Goal: Navigation & Orientation: Find specific page/section

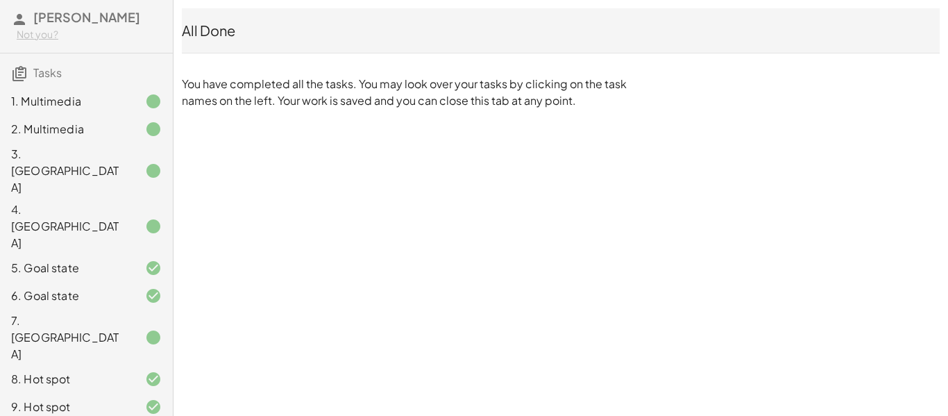
scroll to position [102, 0]
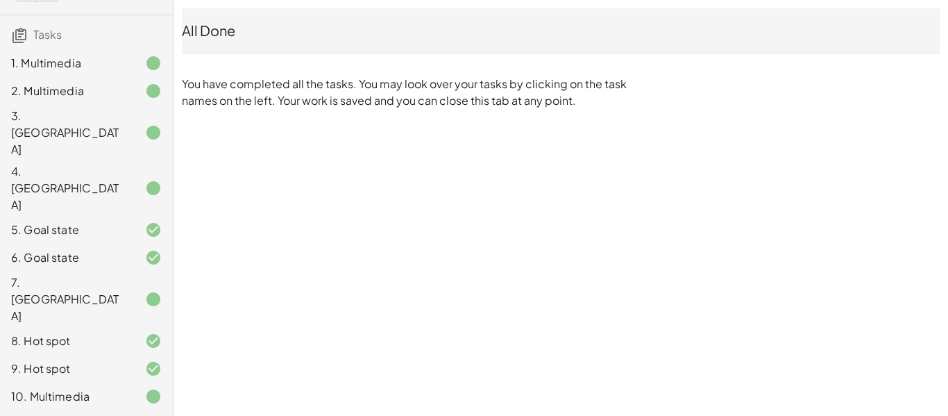
click at [131, 291] on div at bounding box center [142, 299] width 39 height 17
click at [69, 274] on div "7. [GEOGRAPHIC_DATA]" at bounding box center [67, 299] width 112 height 50
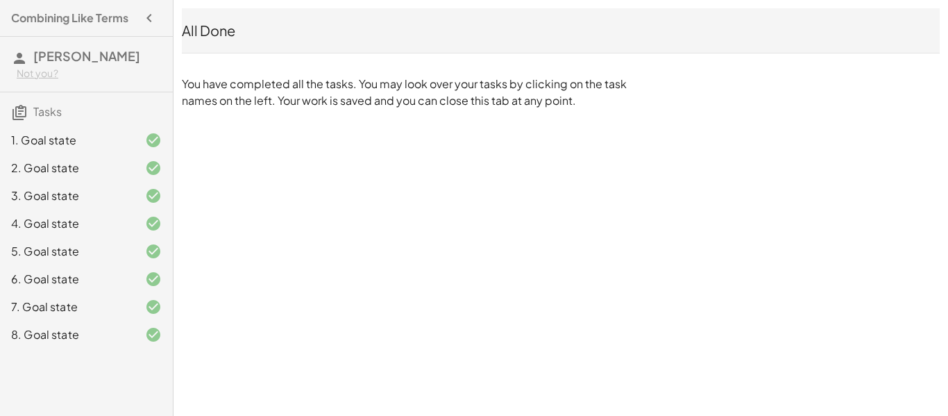
click at [90, 137] on div "1. Goal state" at bounding box center [67, 140] width 112 height 17
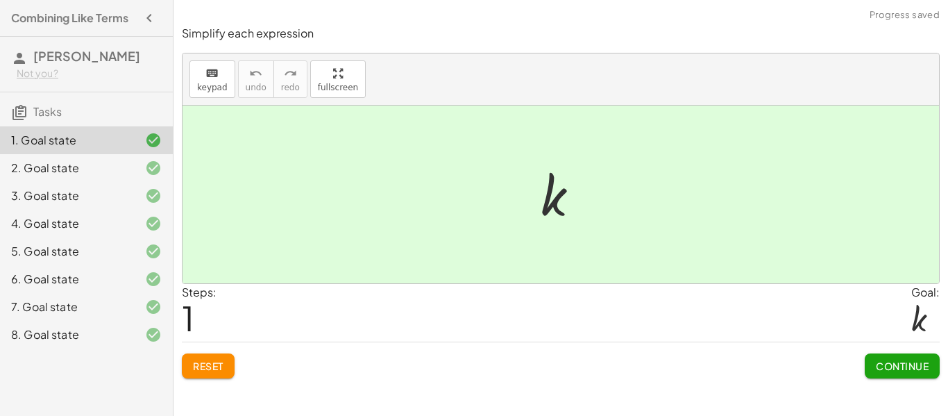
click at [113, 327] on div "8. Goal state" at bounding box center [67, 334] width 112 height 17
